Goal: Task Accomplishment & Management: Manage account settings

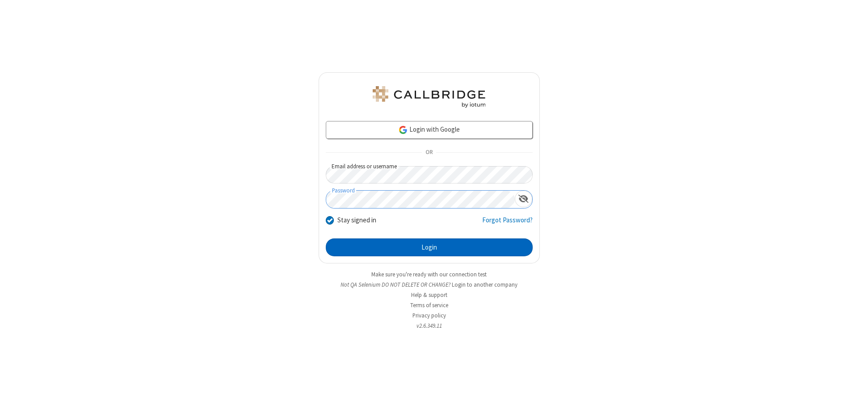
click at [429, 248] on button "Login" at bounding box center [429, 248] width 207 height 18
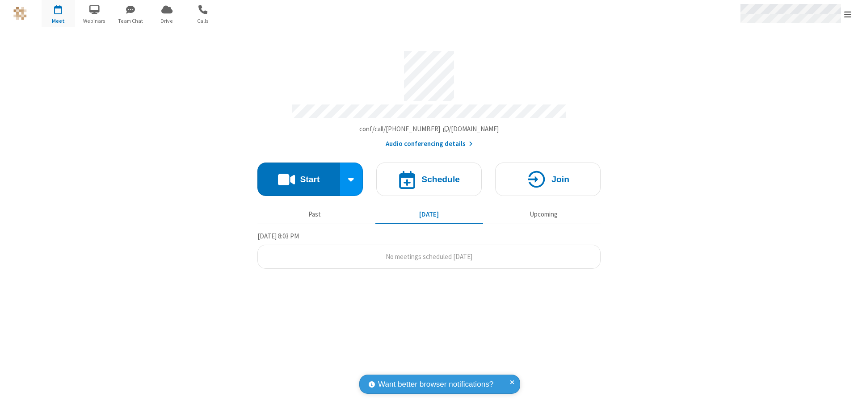
click at [848, 14] on span "Open menu" at bounding box center [847, 14] width 7 height 9
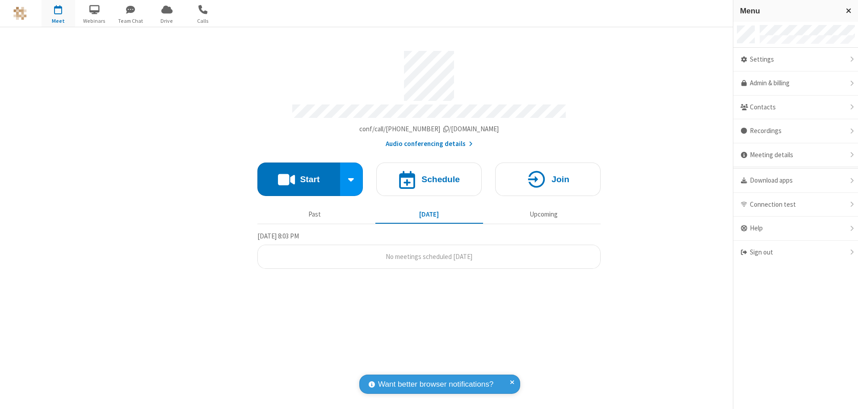
click at [795, 59] on div "Settings" at bounding box center [795, 60] width 125 height 24
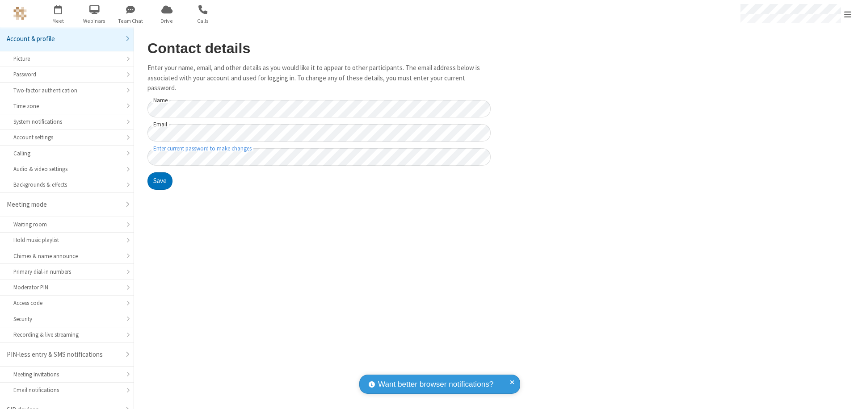
scroll to position [13, 0]
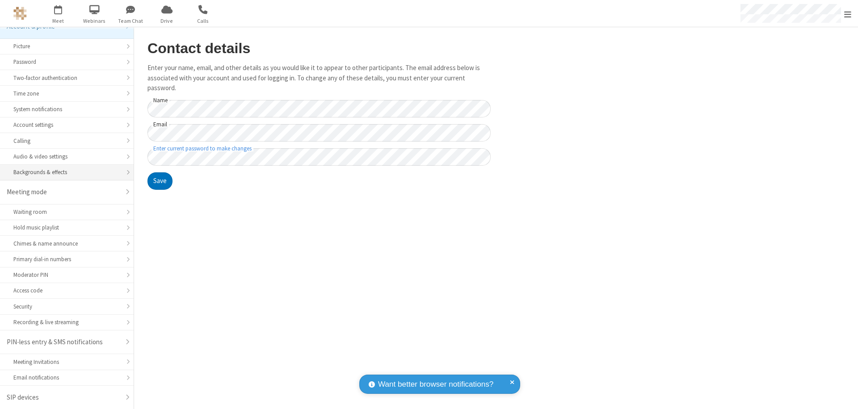
click at [63, 172] on div "Backgrounds & effects" at bounding box center [66, 172] width 107 height 8
